Goal: Task Accomplishment & Management: Manage account settings

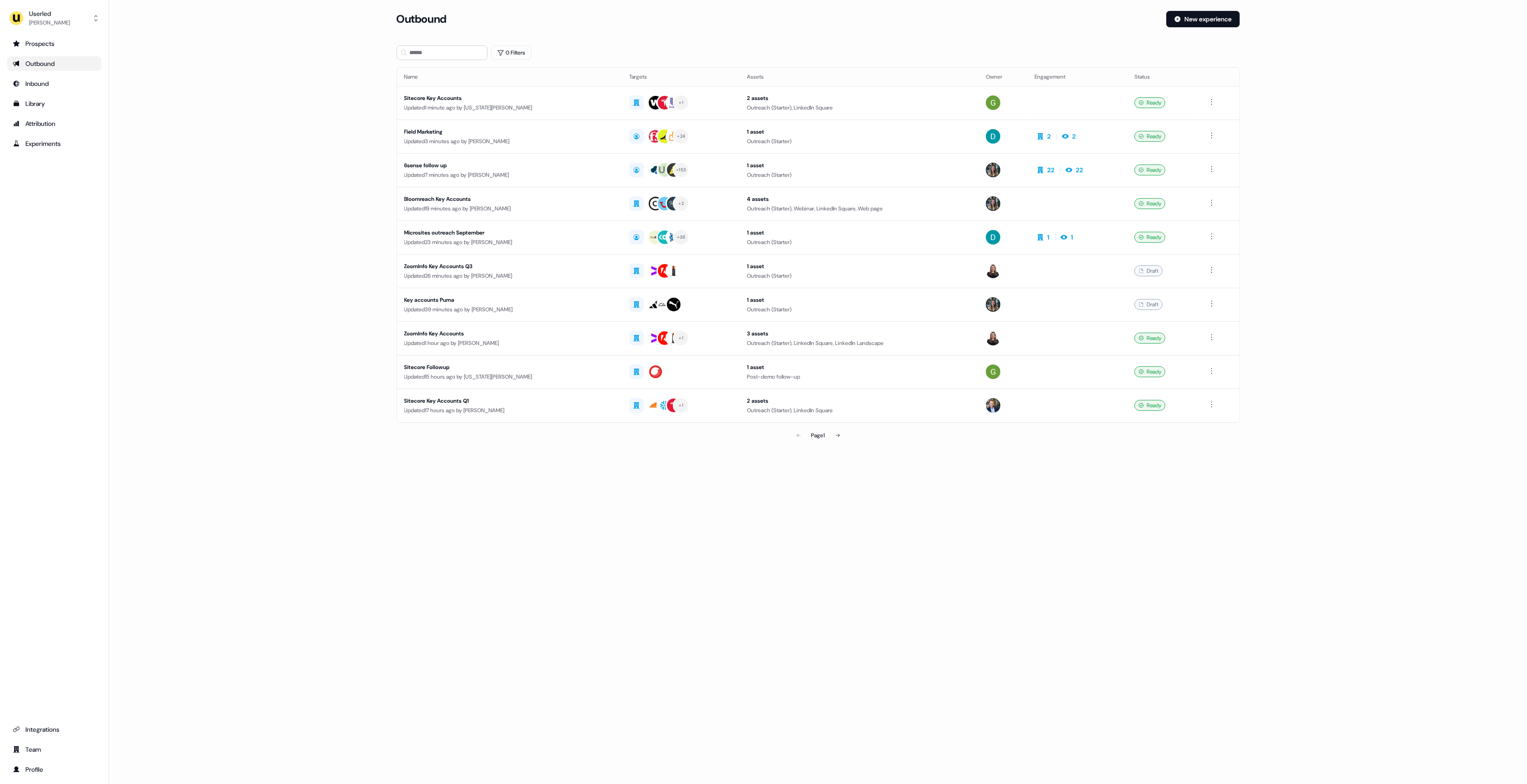
click at [277, 117] on main "Loading... Outbound New experience 0 Filters Name Targets Assets Owner Engageme…" at bounding box center [818, 240] width 1418 height 459
click at [75, 16] on button "Userled [PERSON_NAME]" at bounding box center [54, 18] width 94 height 22
click at [73, 39] on div "Impersonate (Admin)" at bounding box center [54, 43] width 86 height 16
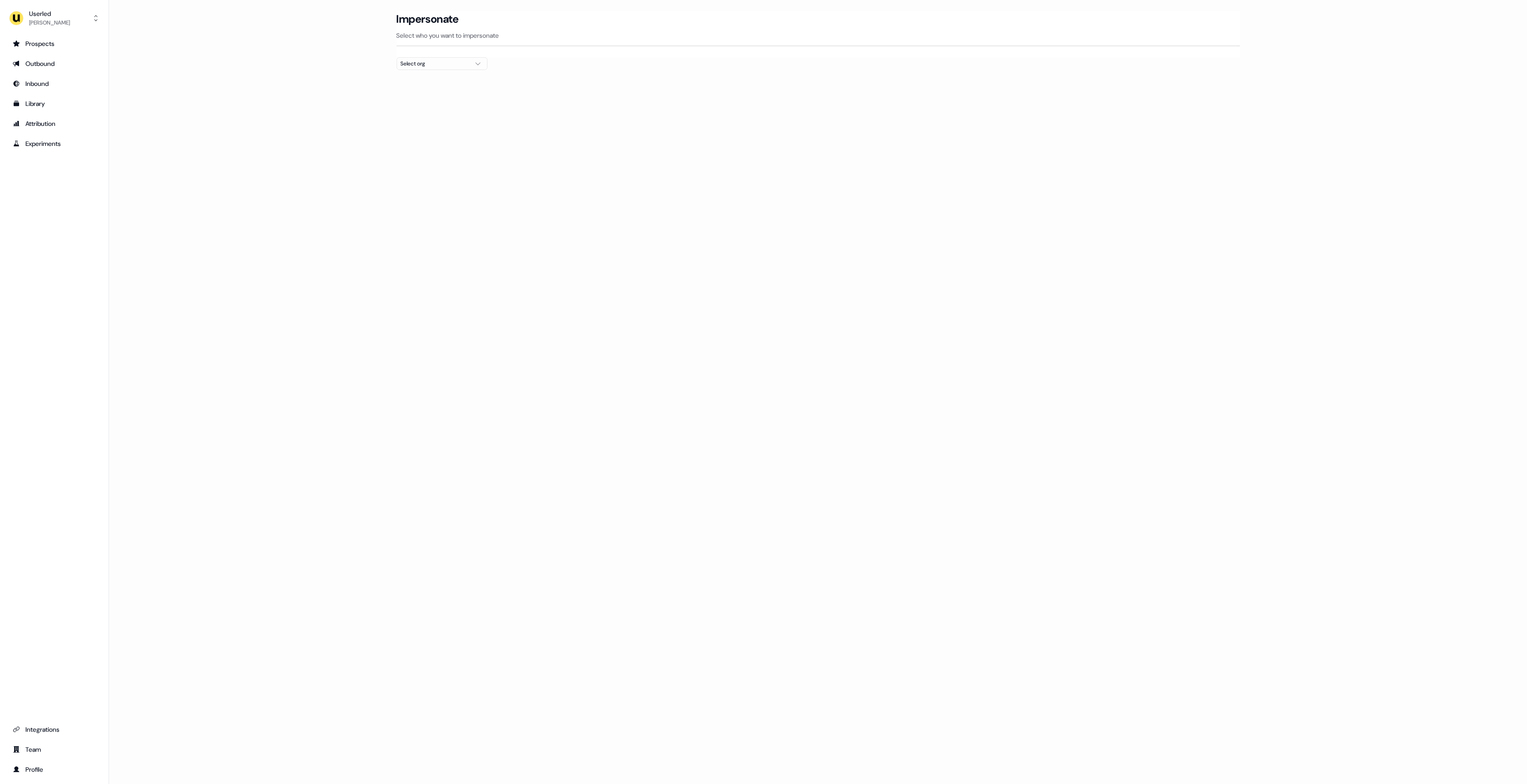
click at [270, 127] on div "Loading... Impersonate Select who you want to impersonate Select org" at bounding box center [818, 392] width 1418 height 784
click at [428, 63] on div "Select org" at bounding box center [435, 63] width 68 height 9
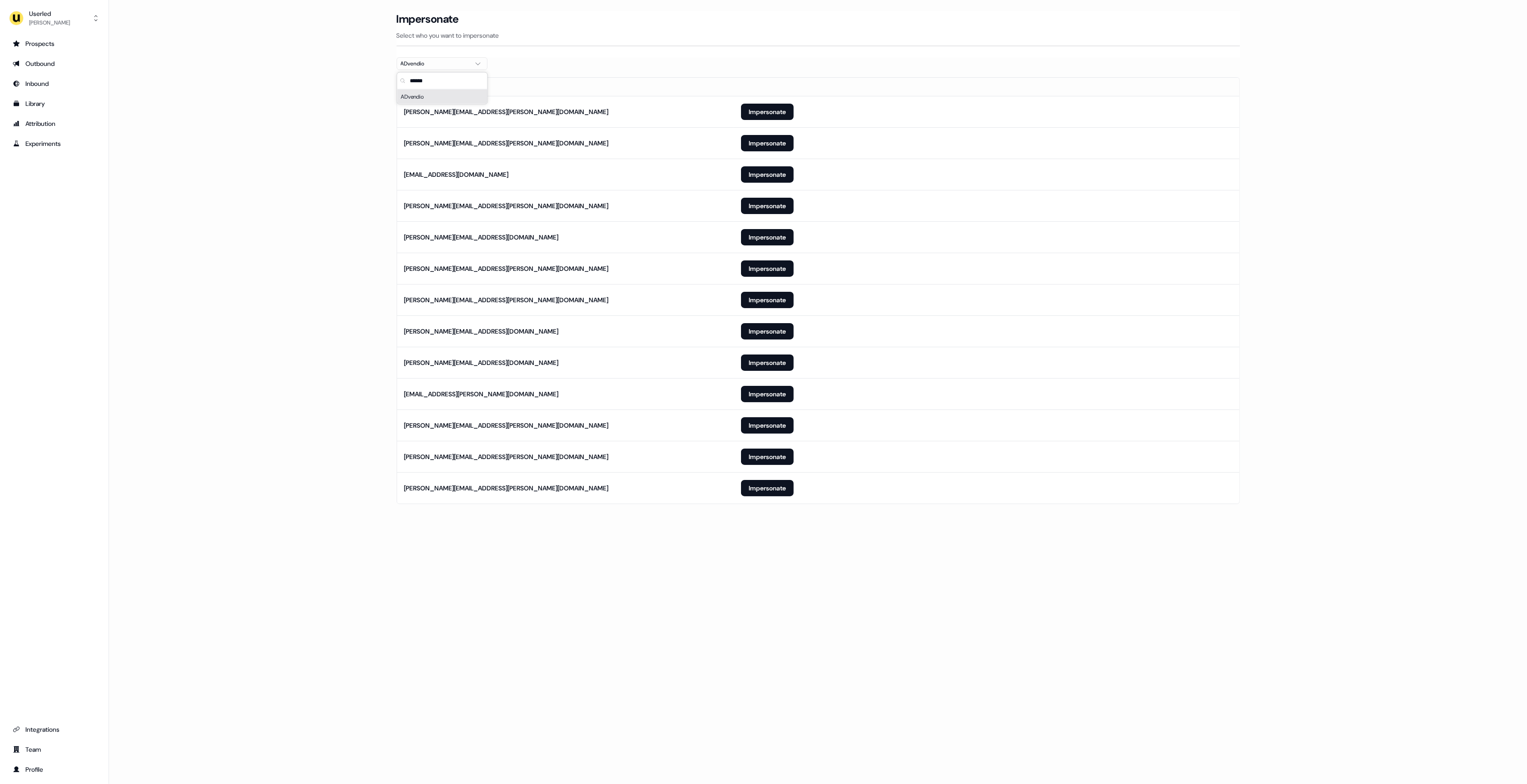
type input "******"
click at [278, 220] on main "Loading... Impersonate Select who you want to impersonate ADvendio Email [PERSO…" at bounding box center [818, 270] width 1418 height 519
click at [777, 461] on button "Impersonate" at bounding box center [767, 457] width 53 height 16
